Goal: Task Accomplishment & Management: Use online tool/utility

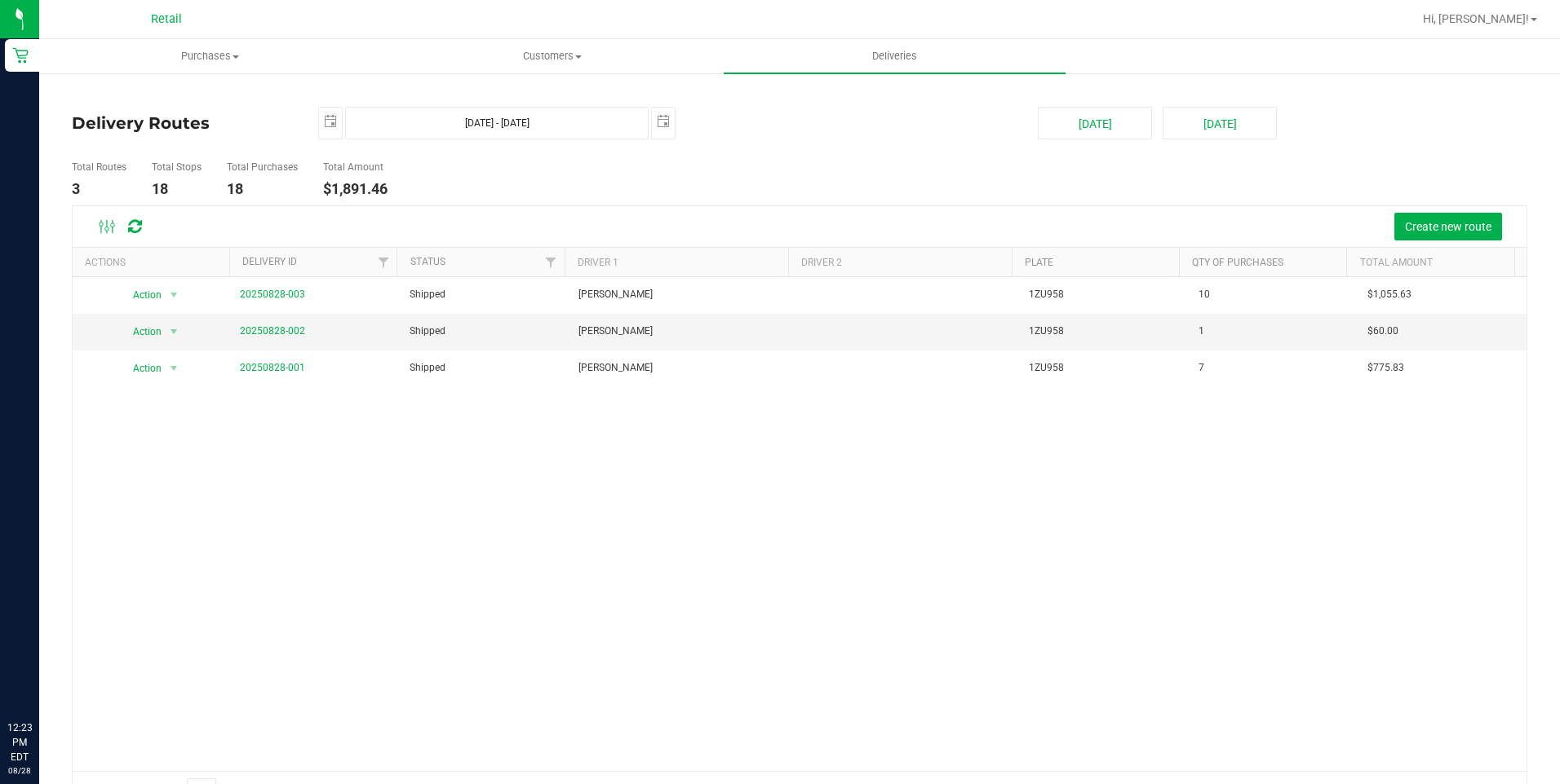
click at [200, 156] on li "Total Stops 18" at bounding box center [176, 179] width 58 height 51
click at [892, 57] on span "Deliveries" at bounding box center [894, 56] width 89 height 15
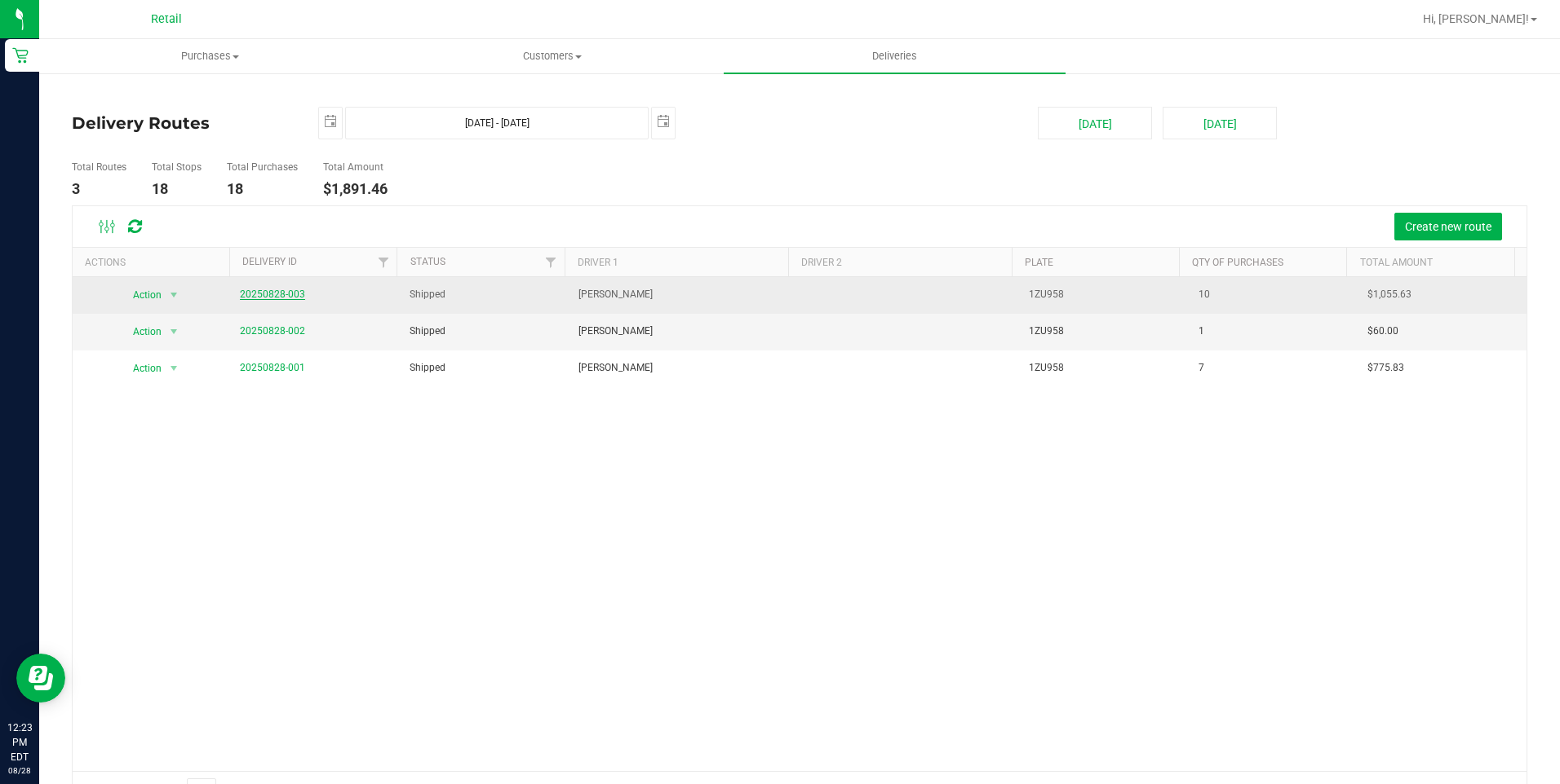
click at [261, 292] on link "20250828-003" at bounding box center [272, 294] width 65 height 11
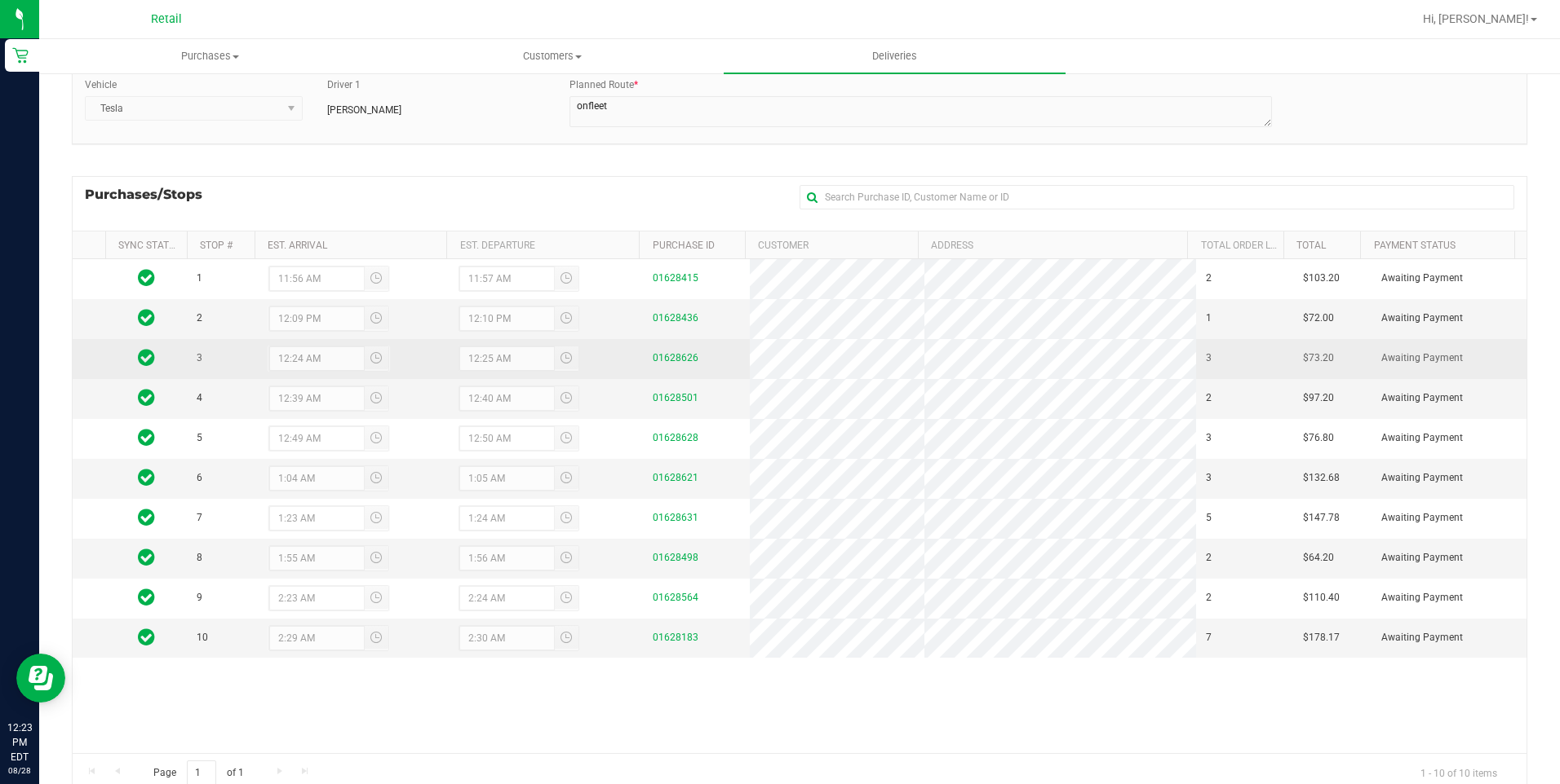
scroll to position [163, 0]
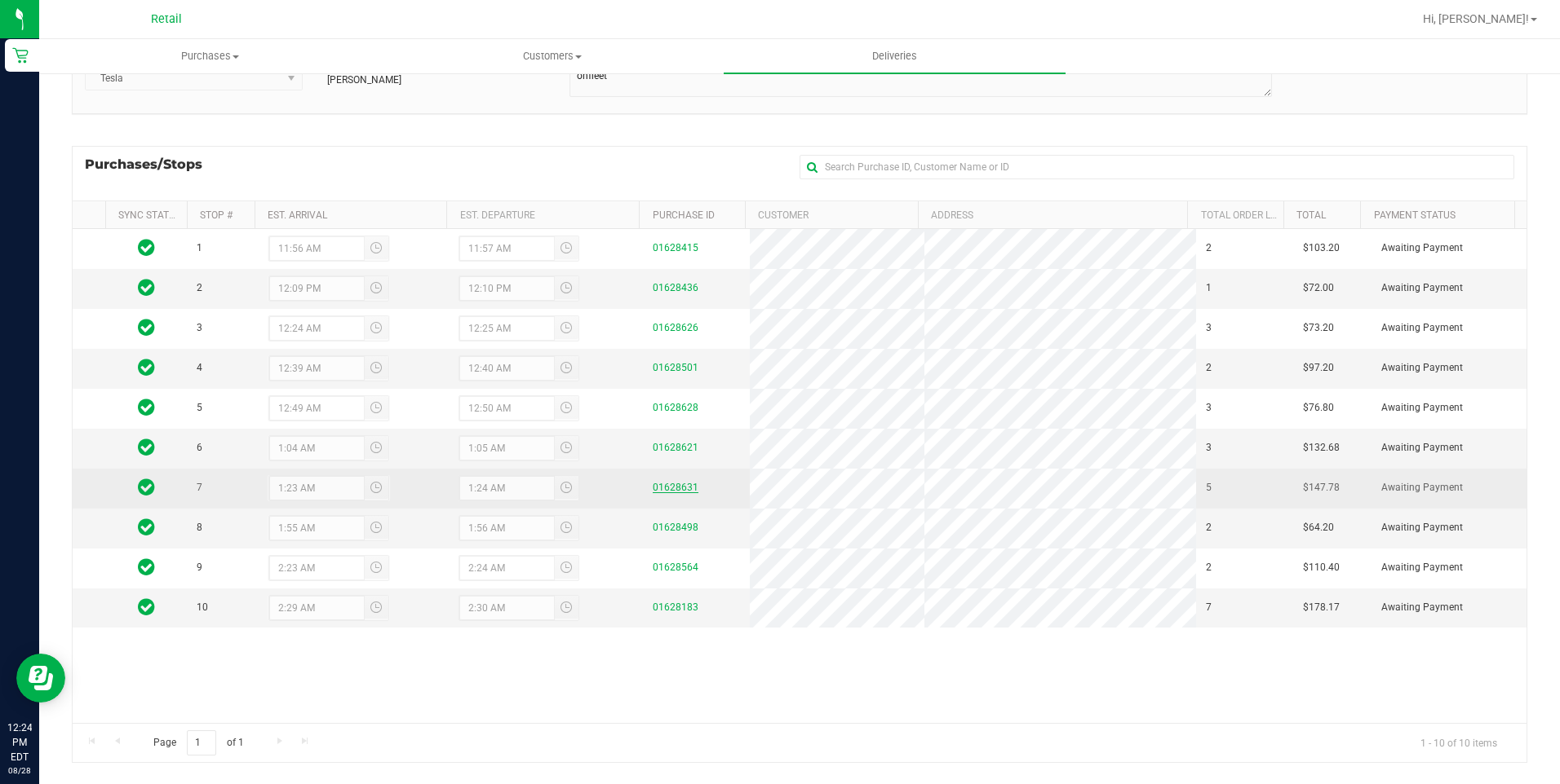
click at [654, 490] on link "01628631" at bounding box center [675, 487] width 45 height 11
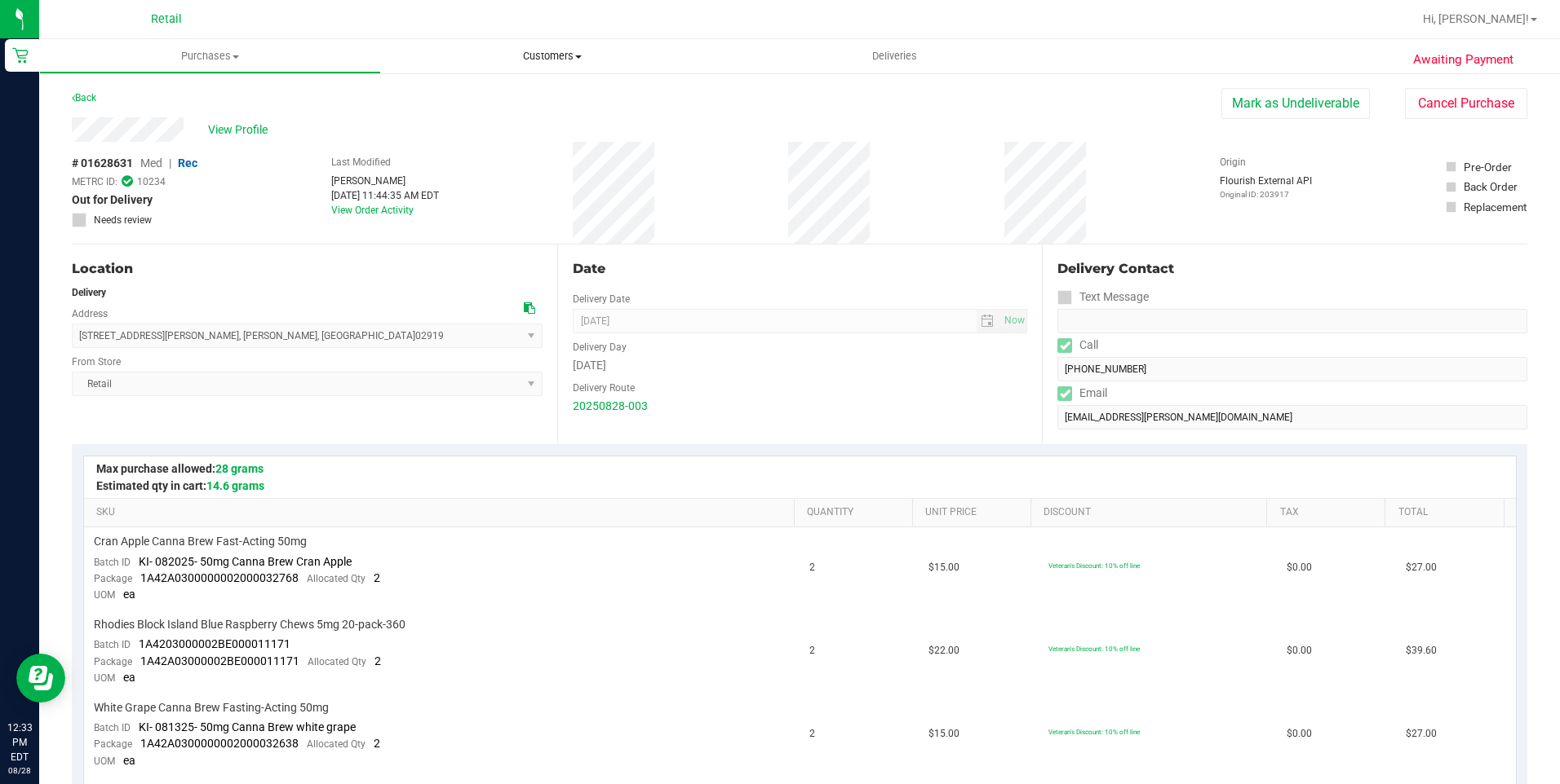
click at [537, 56] on span "Customers" at bounding box center [552, 56] width 340 height 15
click at [471, 106] on li "All customers" at bounding box center [552, 98] width 342 height 19
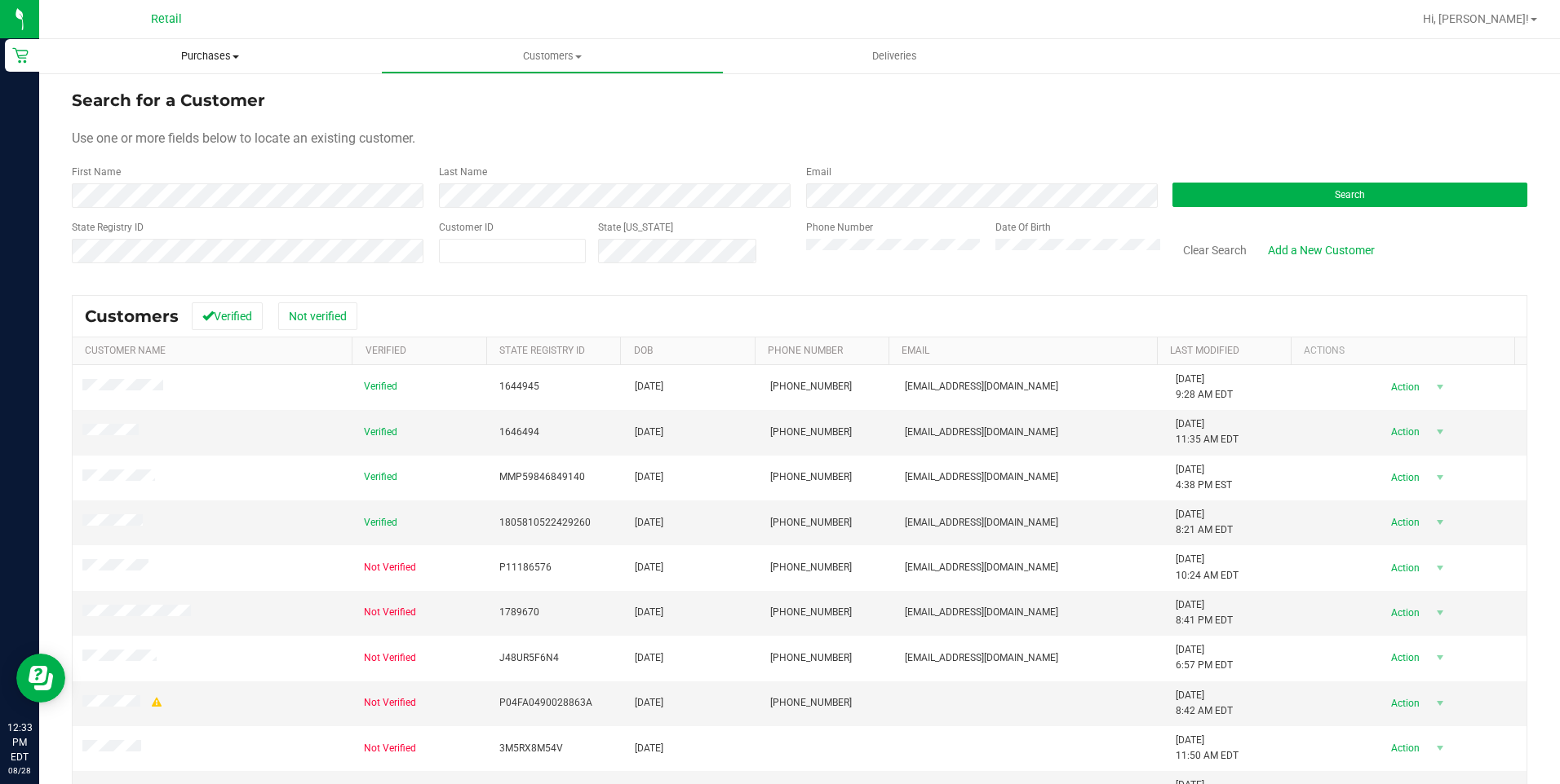
click at [200, 57] on span "Purchases" at bounding box center [210, 56] width 342 height 15
click at [188, 116] on li "Fulfillment" at bounding box center [210, 118] width 342 height 19
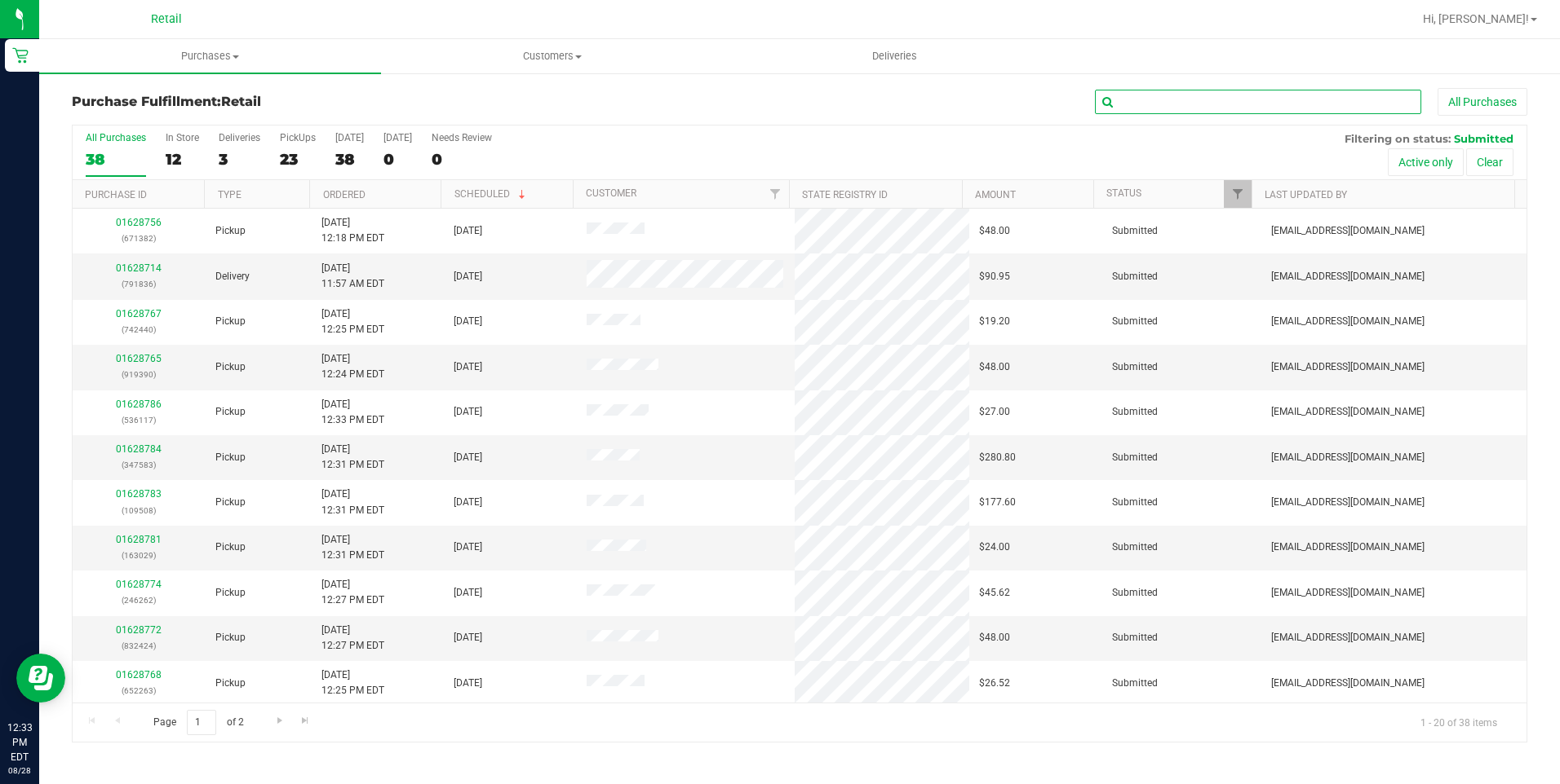
click at [1228, 95] on input "text" at bounding box center [1258, 102] width 326 height 24
type input "687"
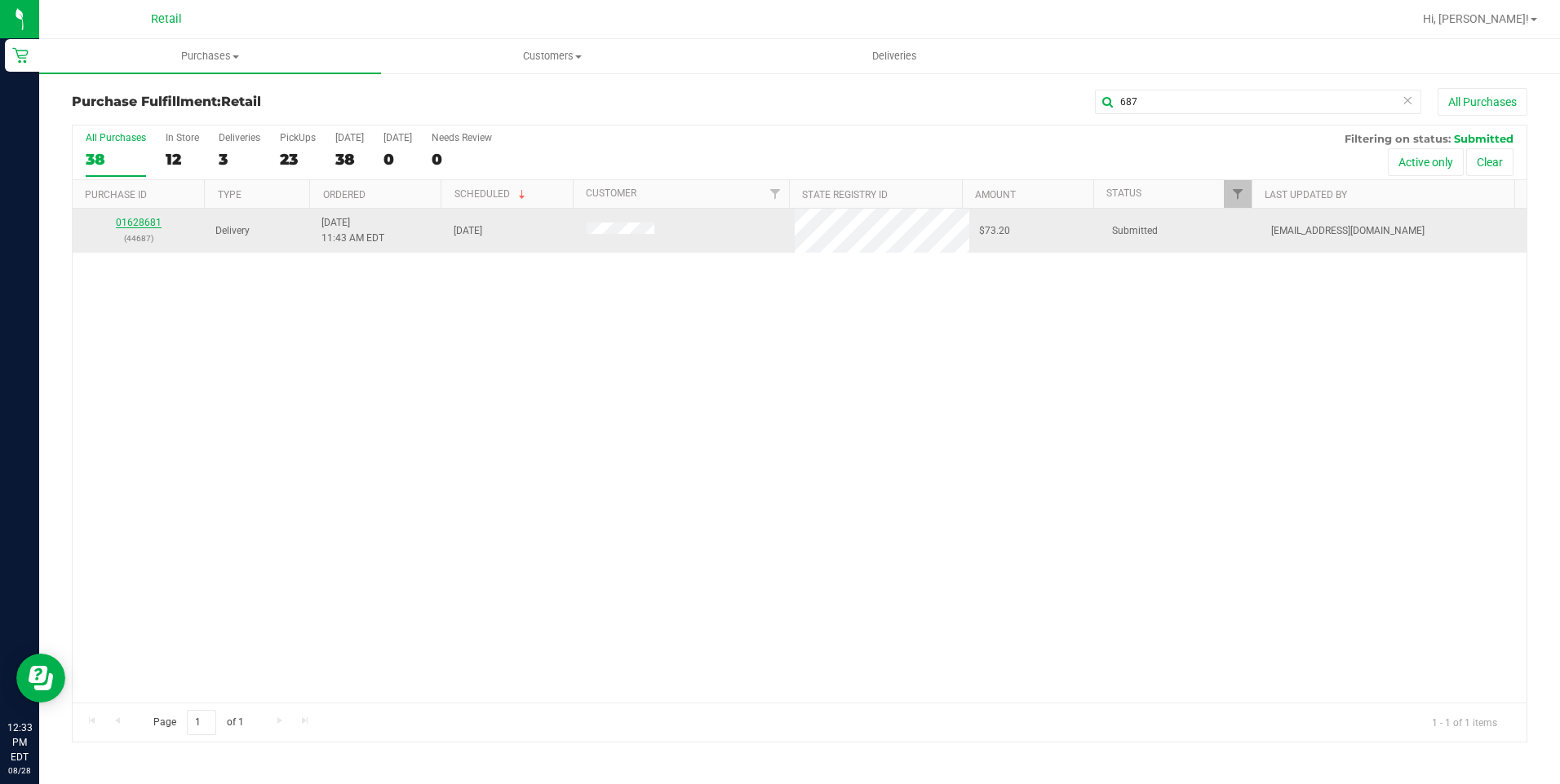
click at [146, 218] on link "01628681" at bounding box center [139, 222] width 45 height 11
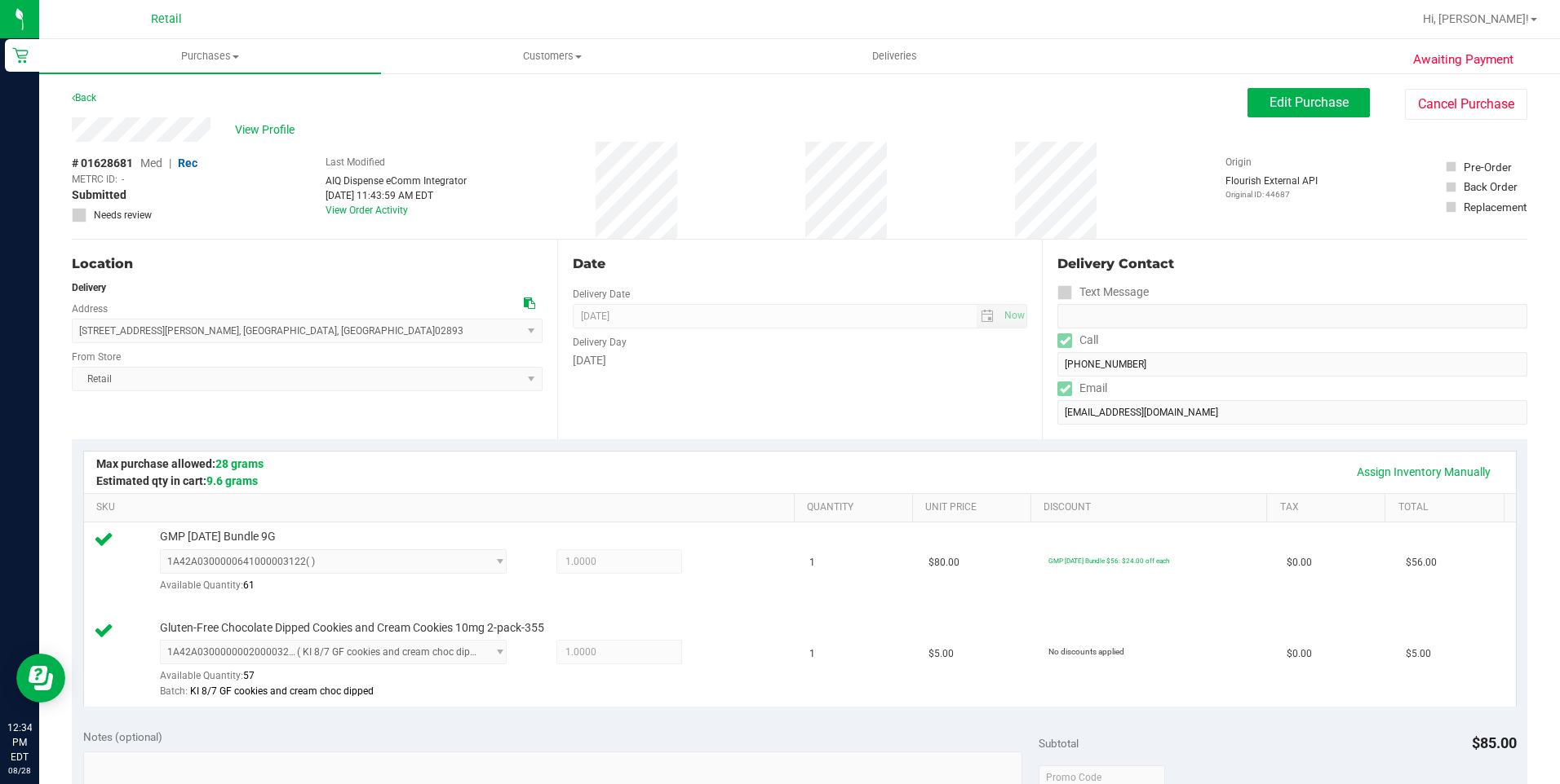
click at [209, 136] on div "Awaiting Payment Back Edit Purchase Cancel Purchase View Profile # 01628681 Med…" at bounding box center [799, 747] width 1521 height 1353
drag, startPoint x: 76, startPoint y: 331, endPoint x: 287, endPoint y: 333, distance: 211.0
click at [287, 333] on span "[STREET_ADDRESS][PERSON_NAME] , [GEOGRAPHIC_DATA] , [GEOGRAPHIC_DATA] 02893 Sel…" at bounding box center [307, 331] width 471 height 24
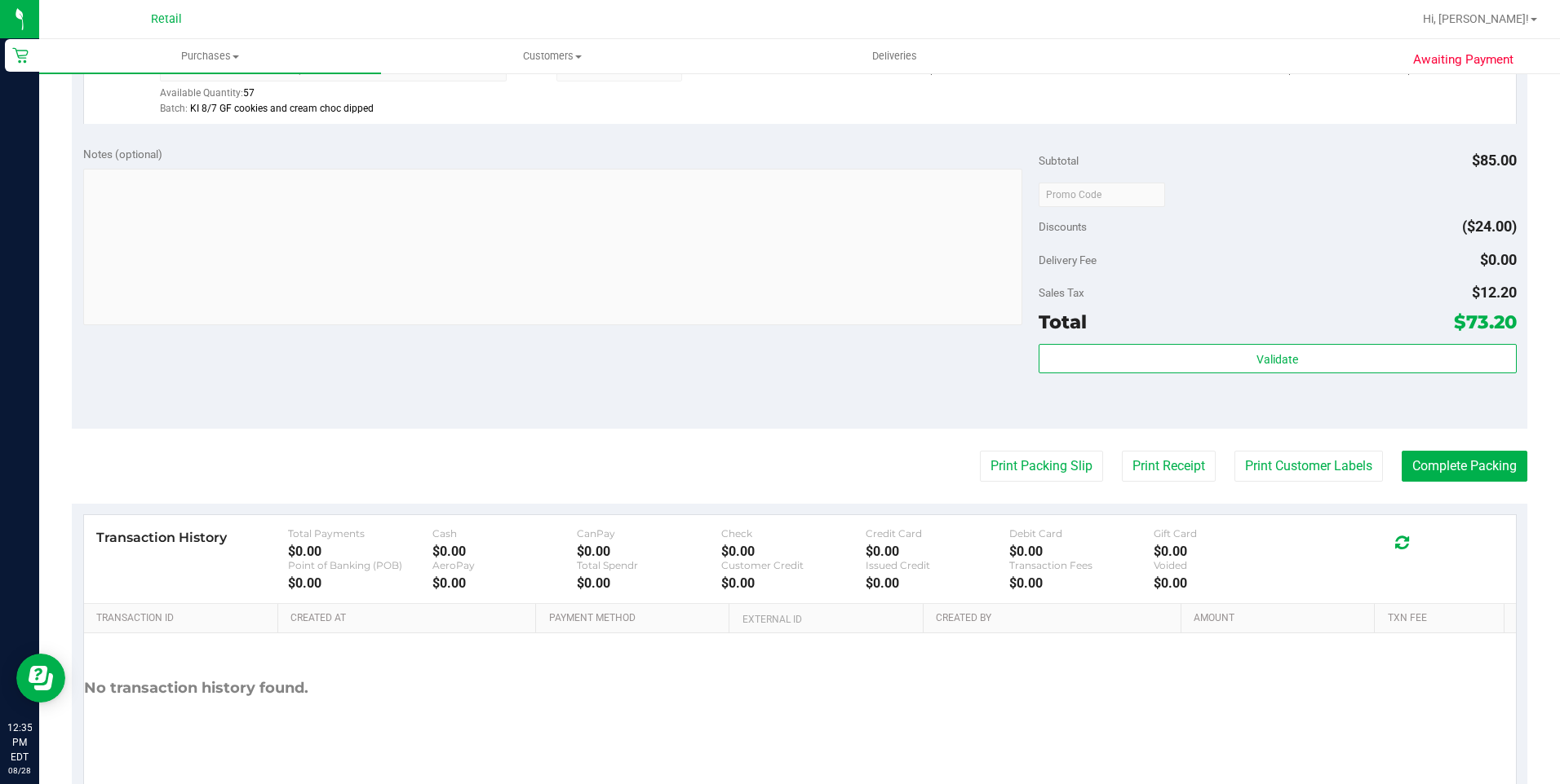
scroll to position [640, 0]
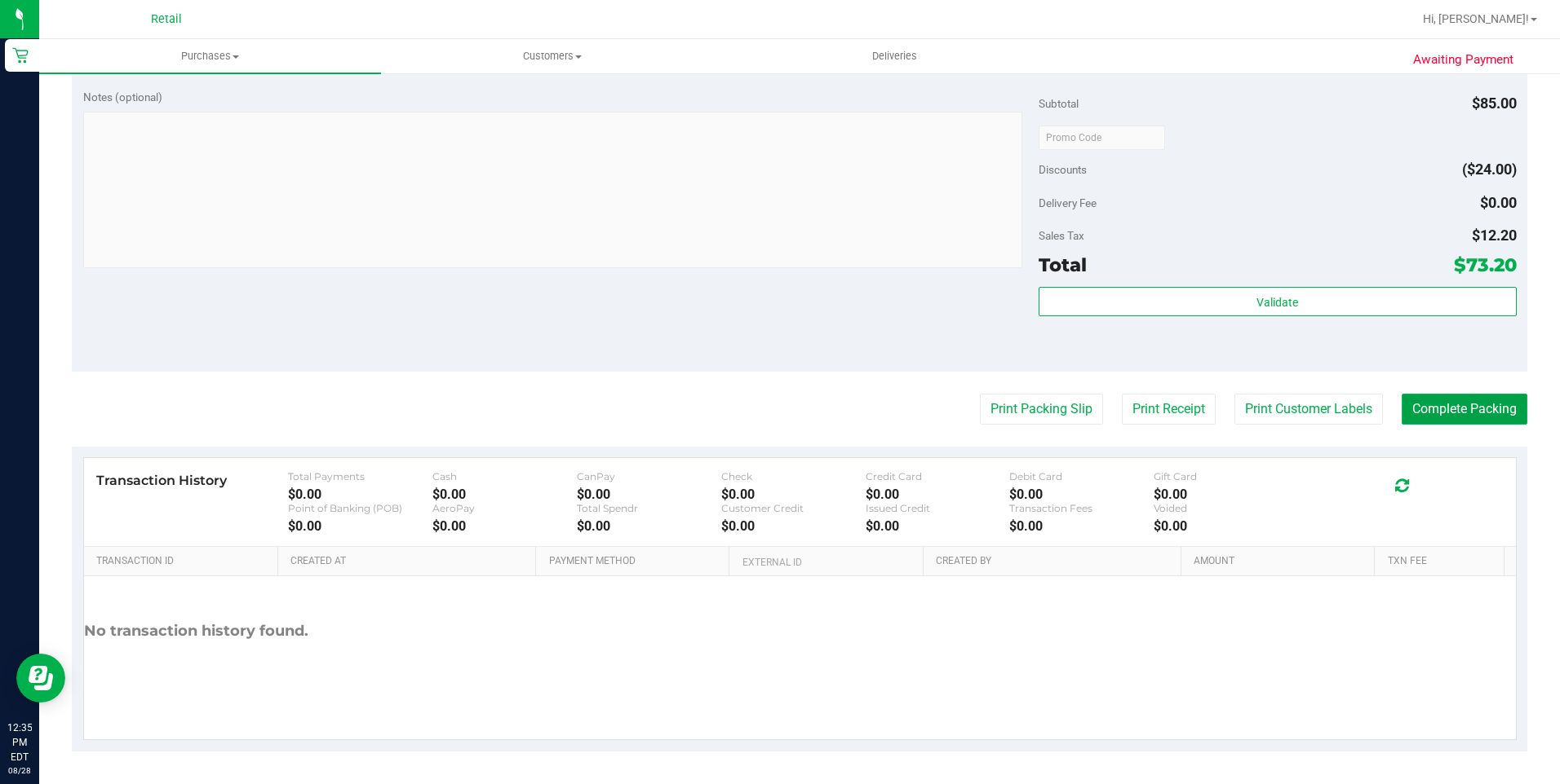
click at [1436, 416] on button "Complete Packing" at bounding box center [1464, 409] width 125 height 31
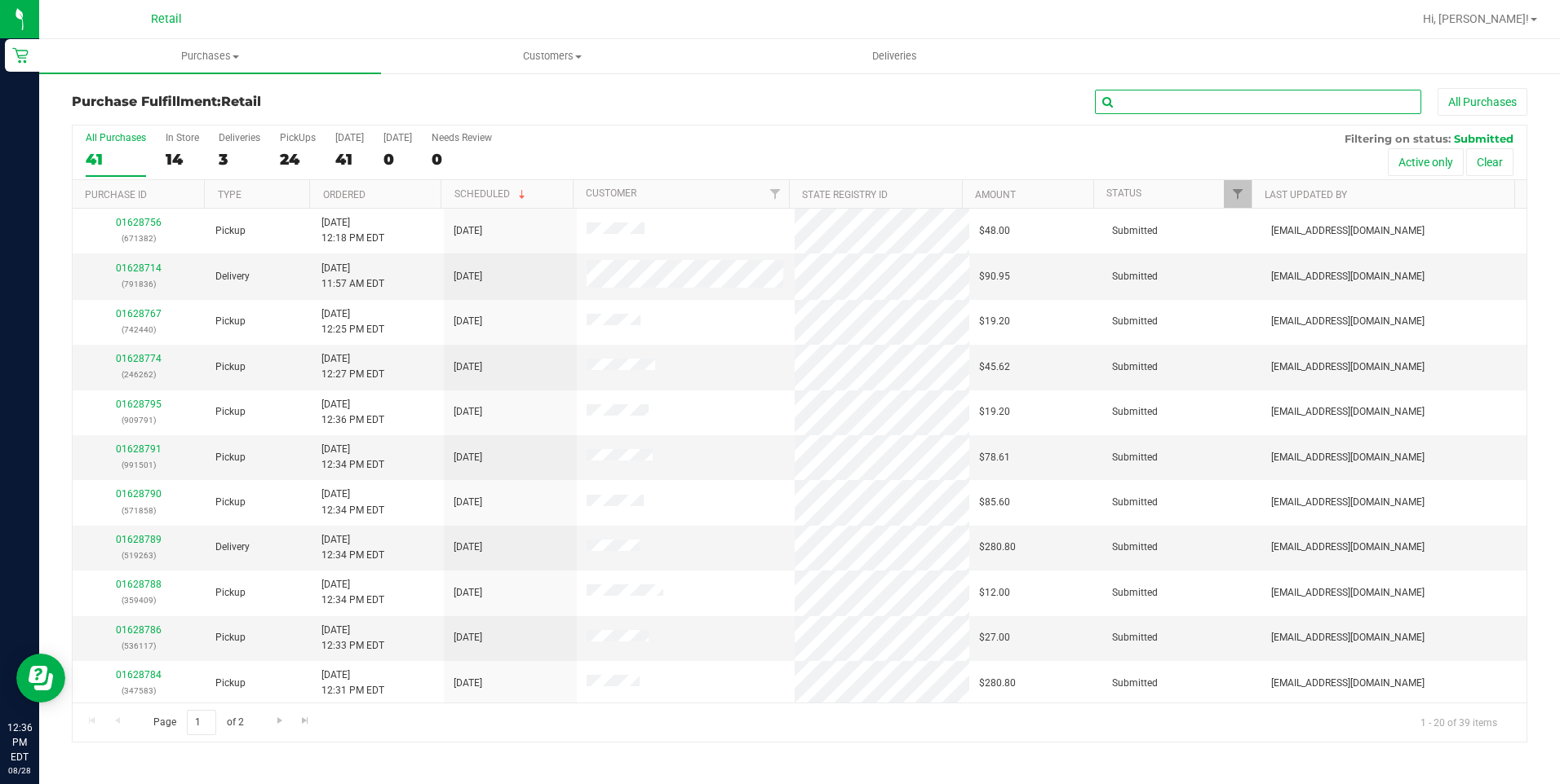
click at [1160, 107] on input "text" at bounding box center [1258, 102] width 326 height 24
type input "836"
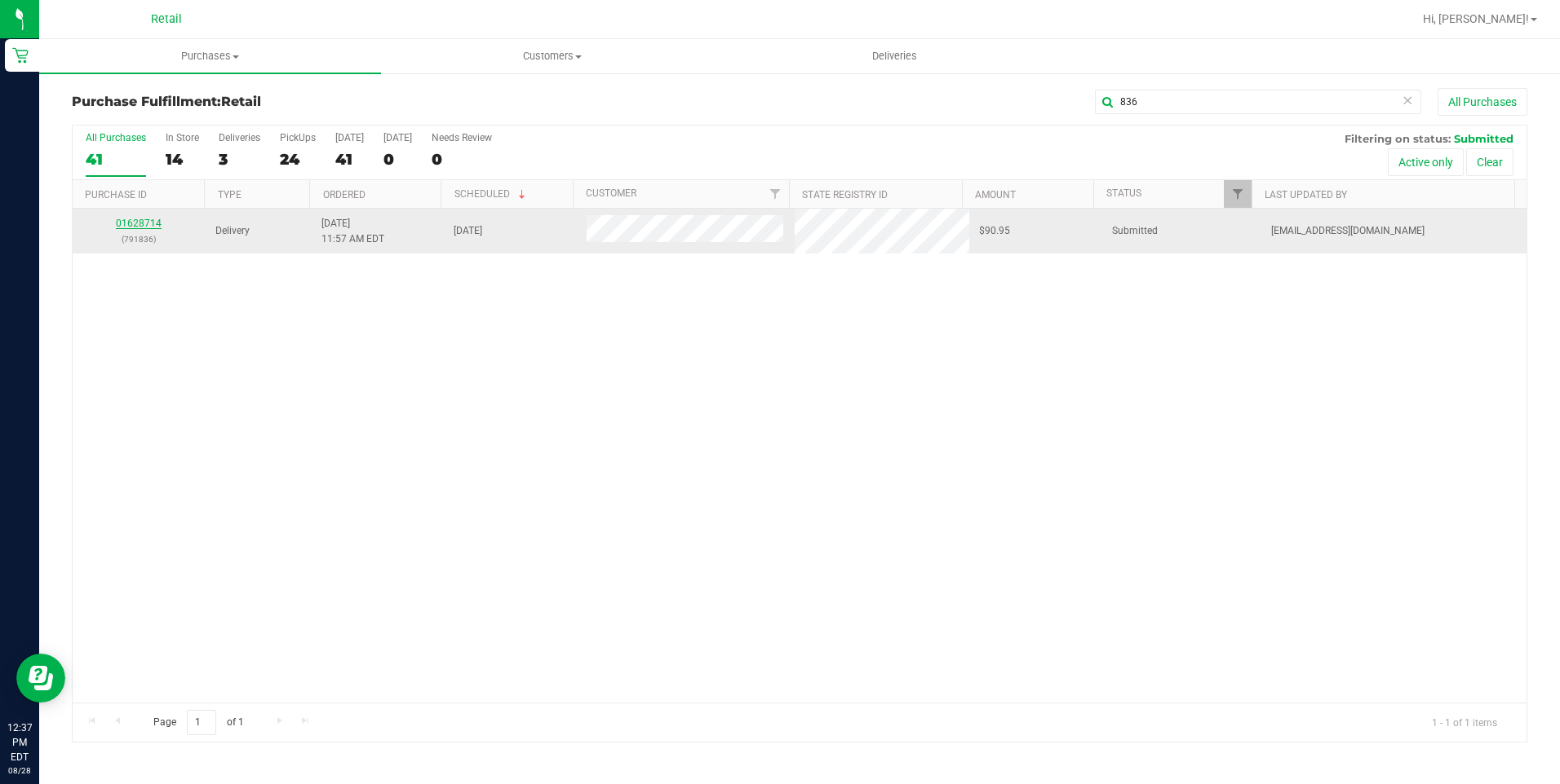
click at [141, 223] on link "01628714" at bounding box center [139, 223] width 45 height 11
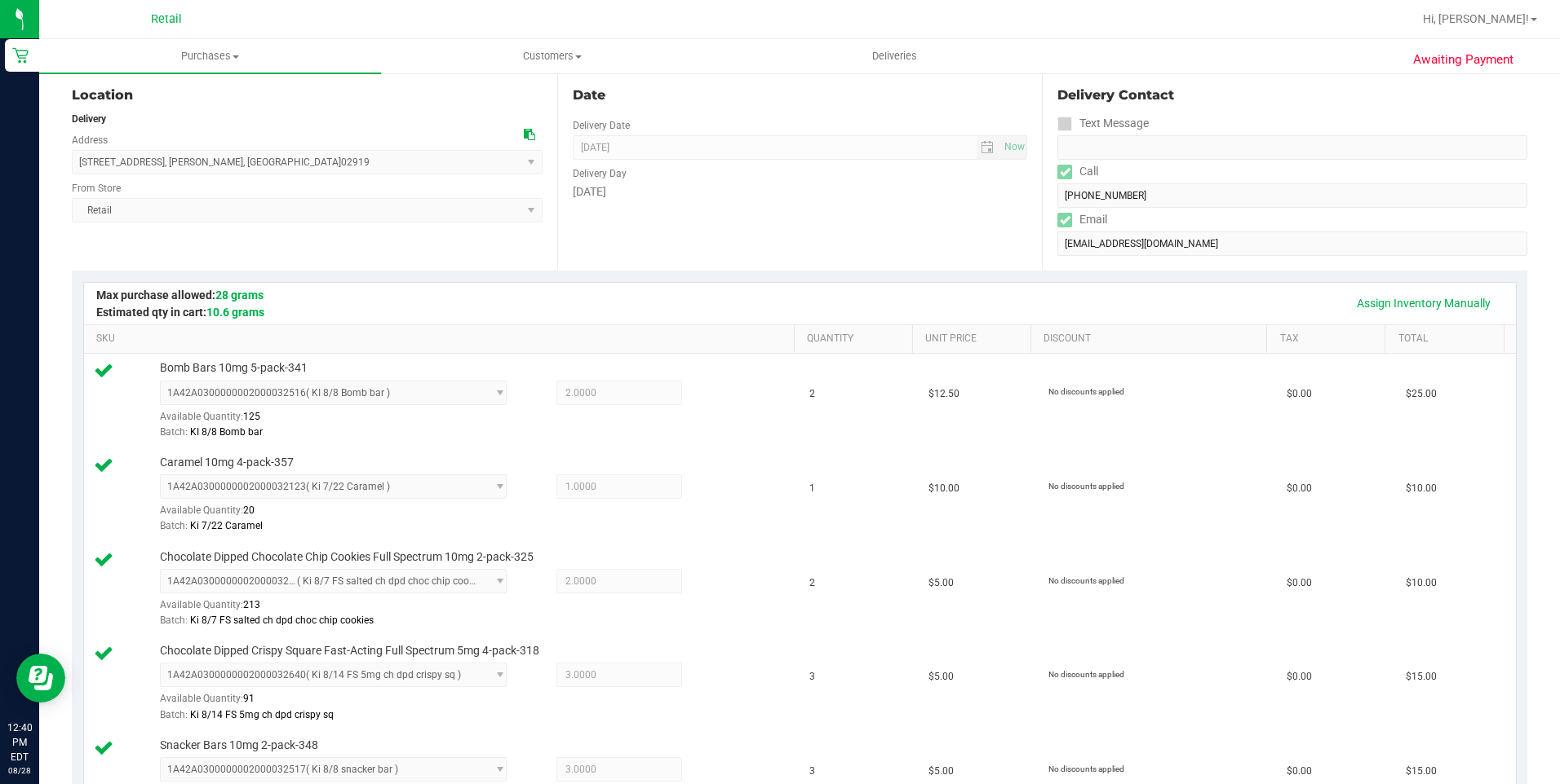
scroll to position [82, 0]
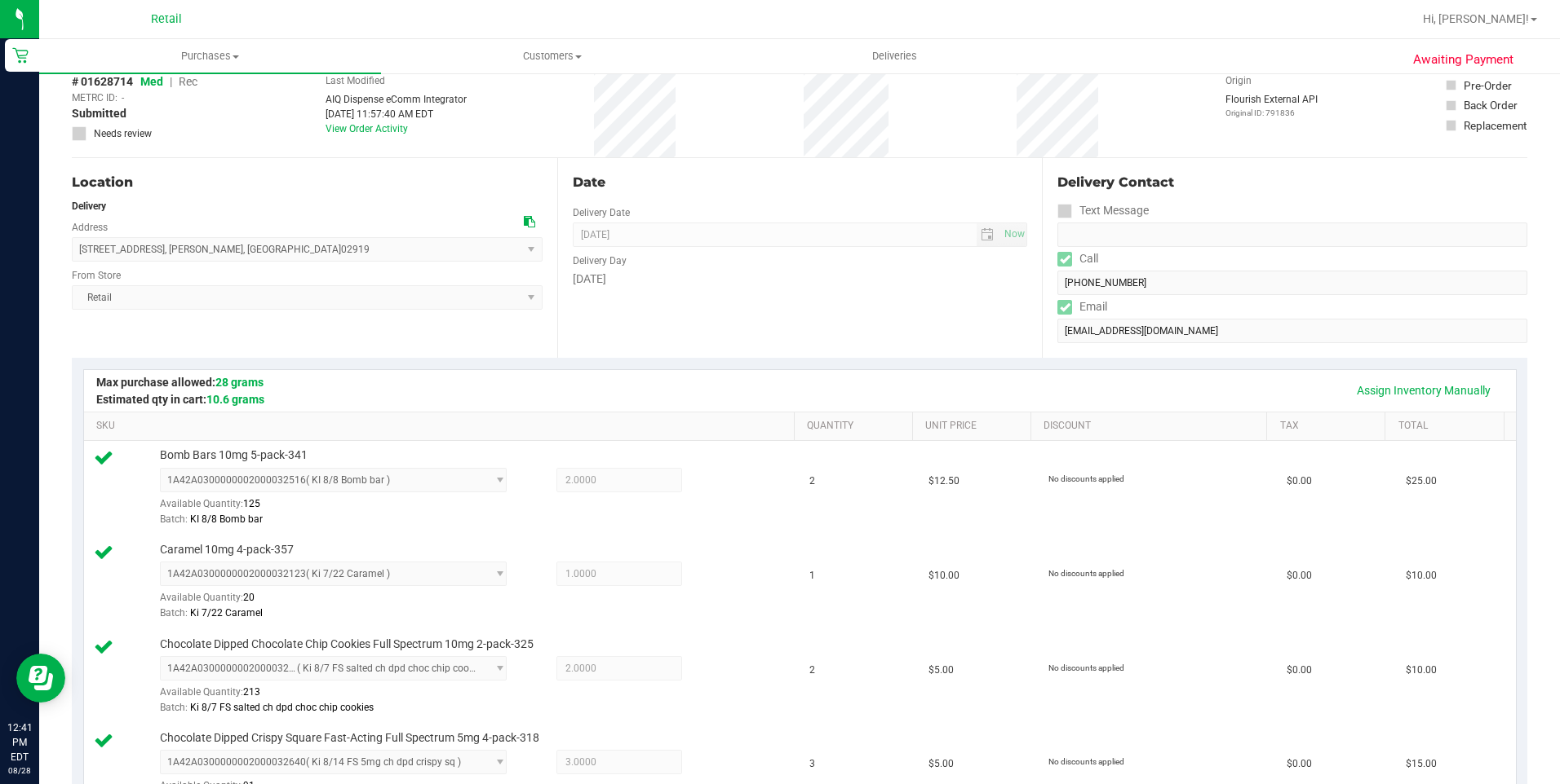
click at [899, 146] on div "# 01628714 Med | Rec METRC ID: - Submitted Needs review Last Modified AIQ Dispe…" at bounding box center [799, 108] width 1455 height 97
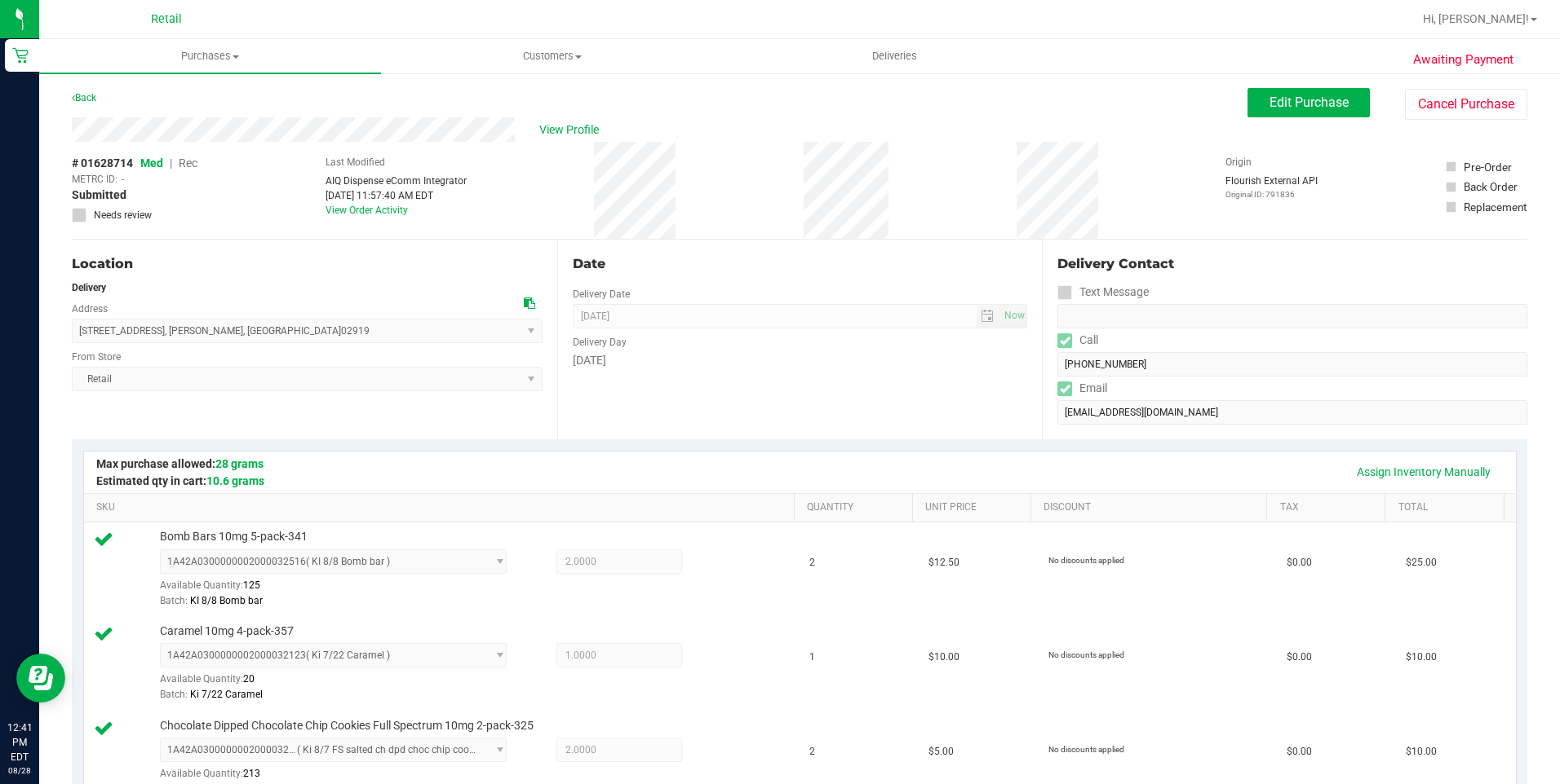
drag, startPoint x: 81, startPoint y: 329, endPoint x: 233, endPoint y: 339, distance: 152.3
click at [233, 339] on span "[STREET_ADDRESS] , [GEOGRAPHIC_DATA] , [GEOGRAPHIC_DATA] 02919 Select address […" at bounding box center [307, 331] width 471 height 24
copy span "[STREET_ADDRESS][PERSON_NAME]"
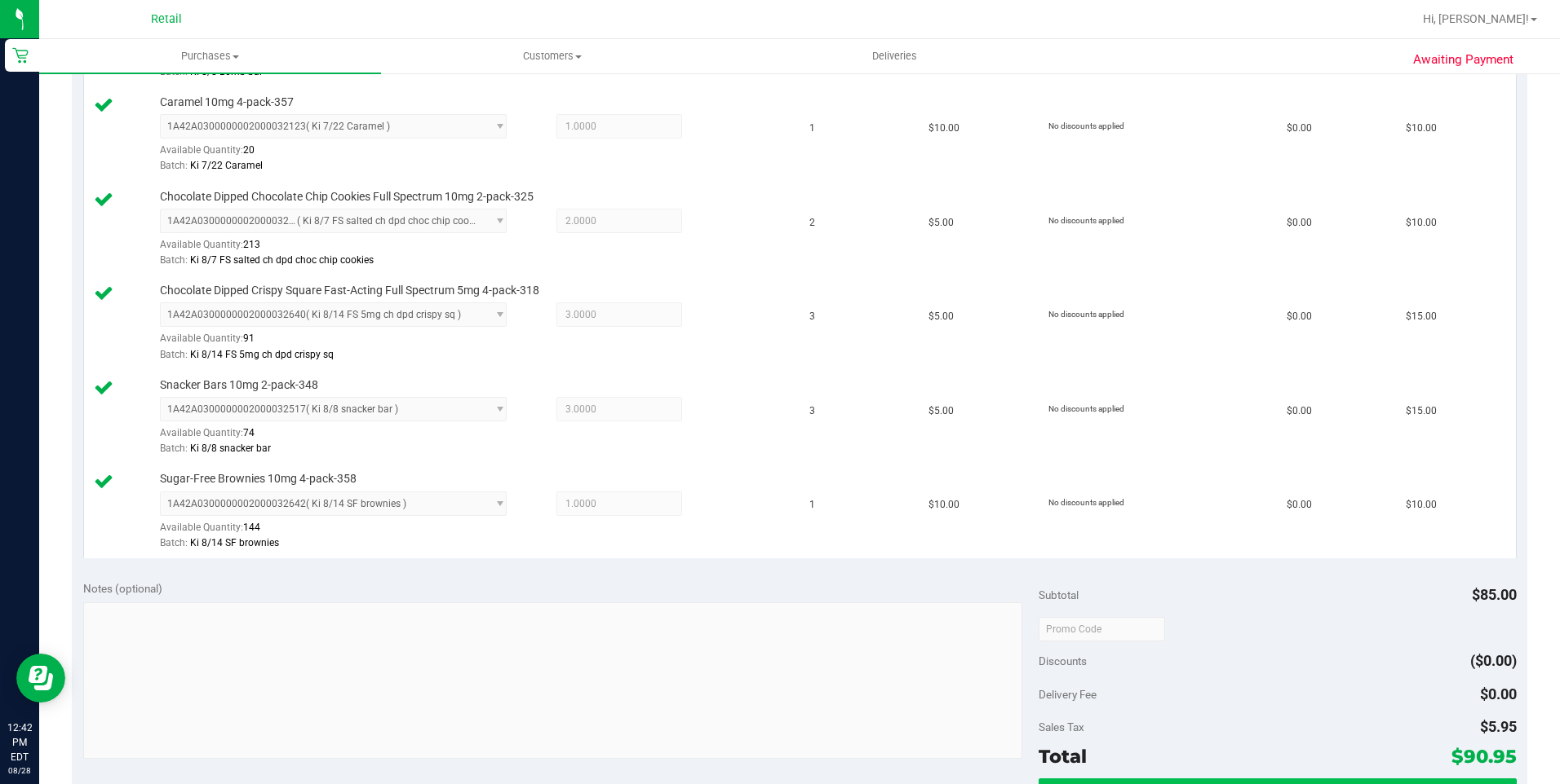
scroll to position [733, 0]
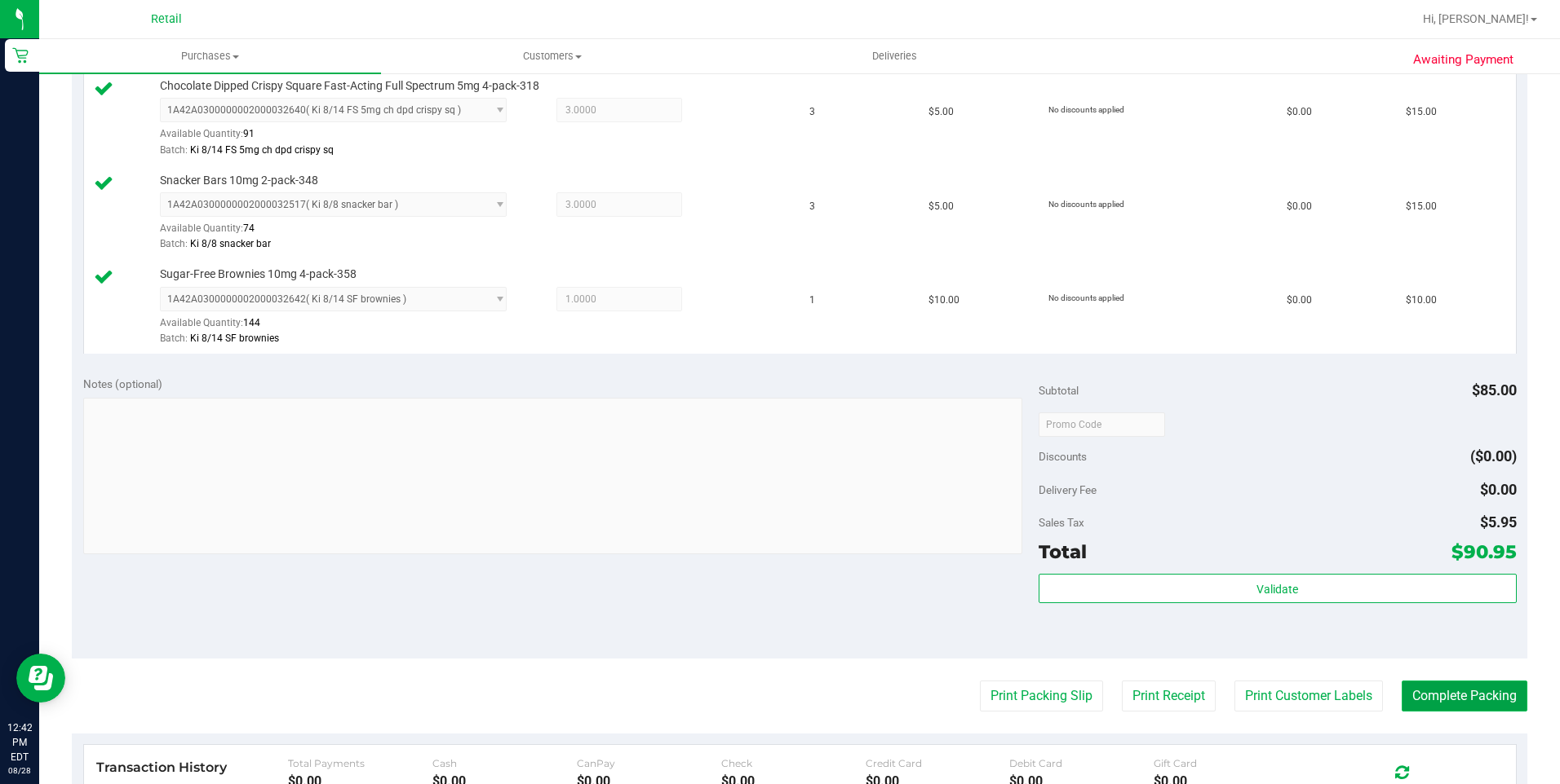
click at [1455, 706] on button "Complete Packing" at bounding box center [1464, 697] width 125 height 31
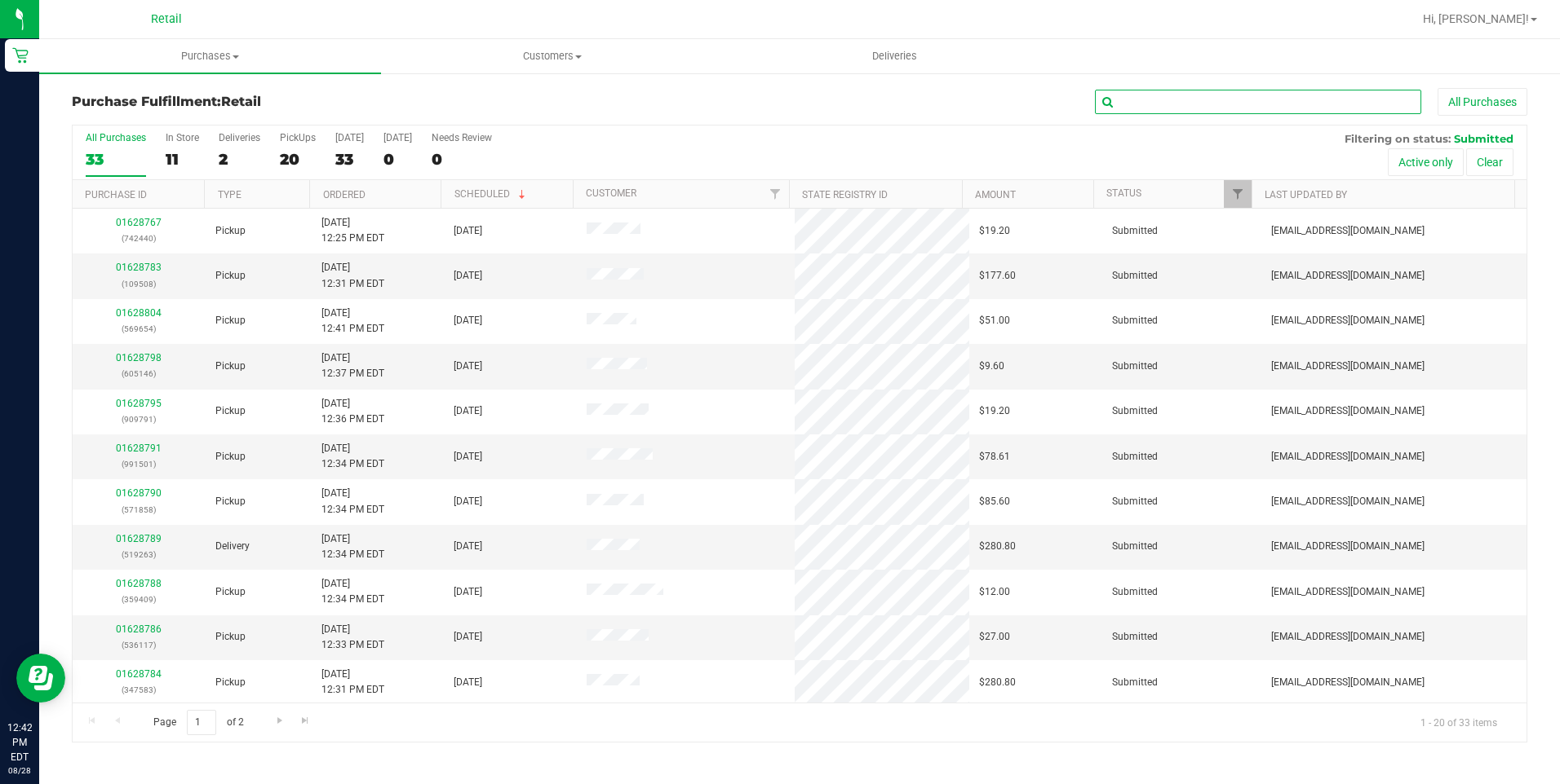
click at [1166, 95] on input "text" at bounding box center [1258, 102] width 326 height 24
type input "106"
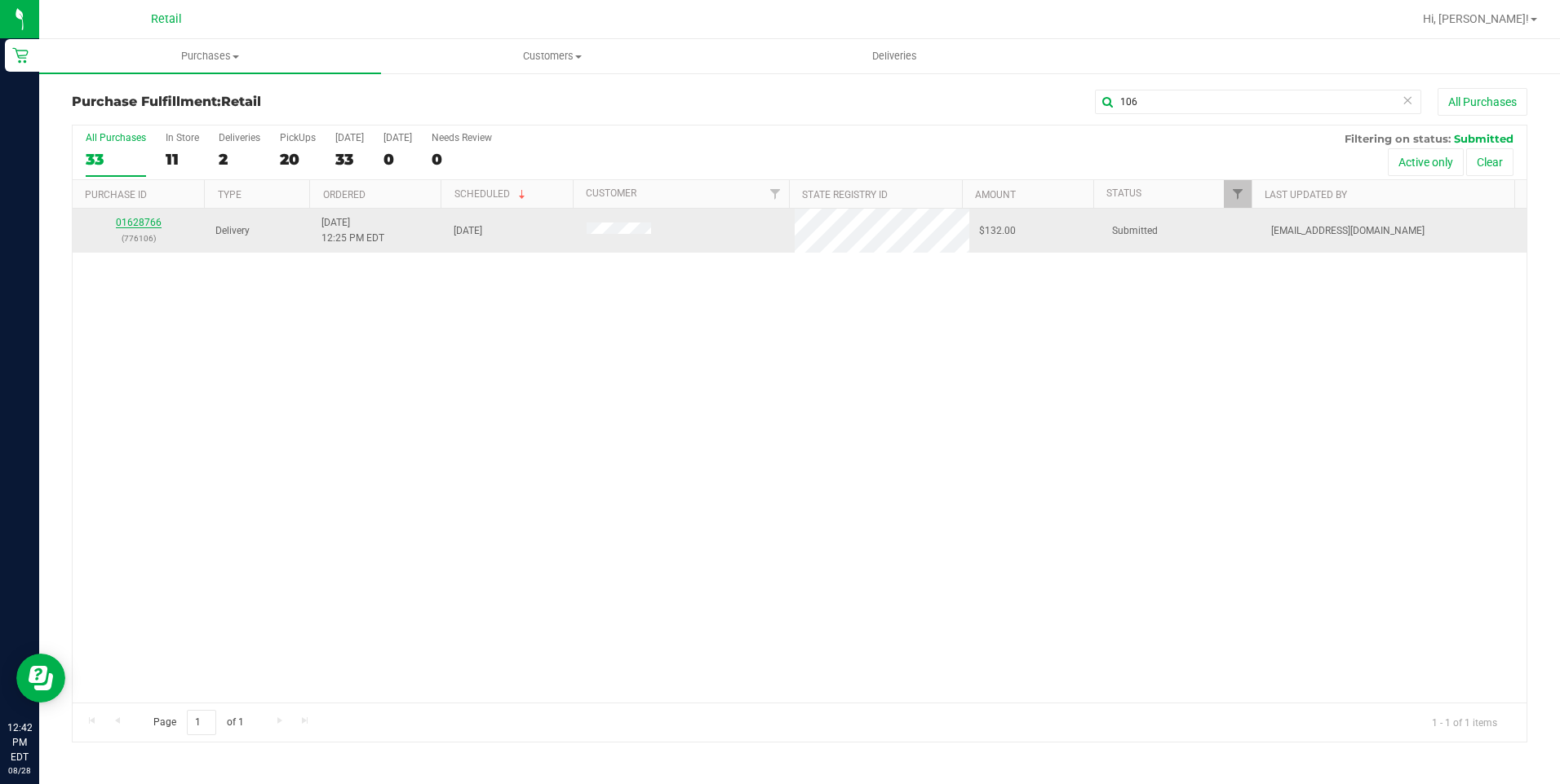
click at [151, 222] on link "01628766" at bounding box center [139, 222] width 45 height 11
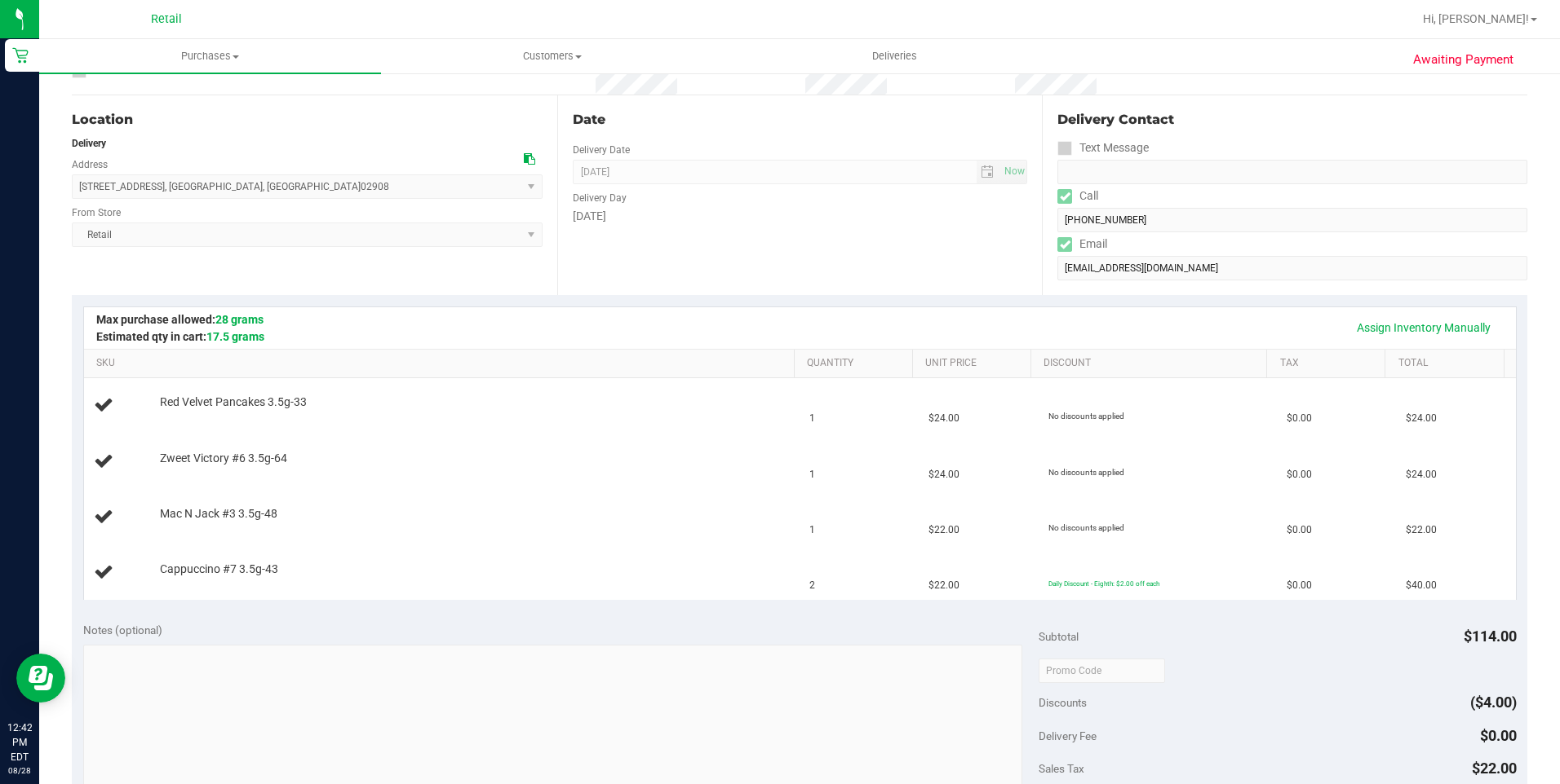
scroll to position [107, 0]
